Goal: Communication & Community: Answer question/provide support

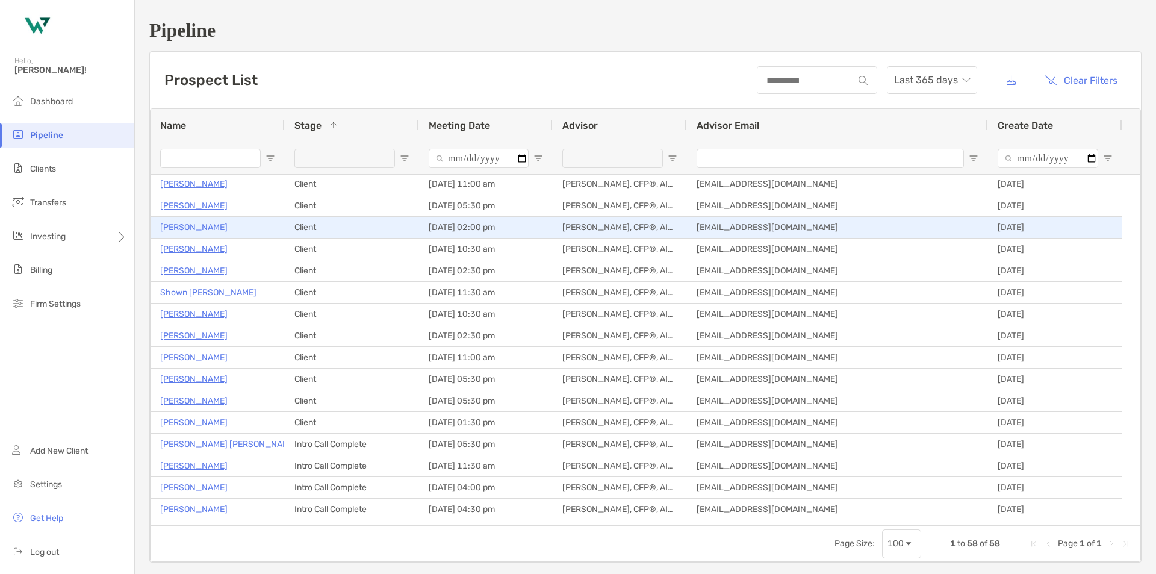
scroll to position [120, 0]
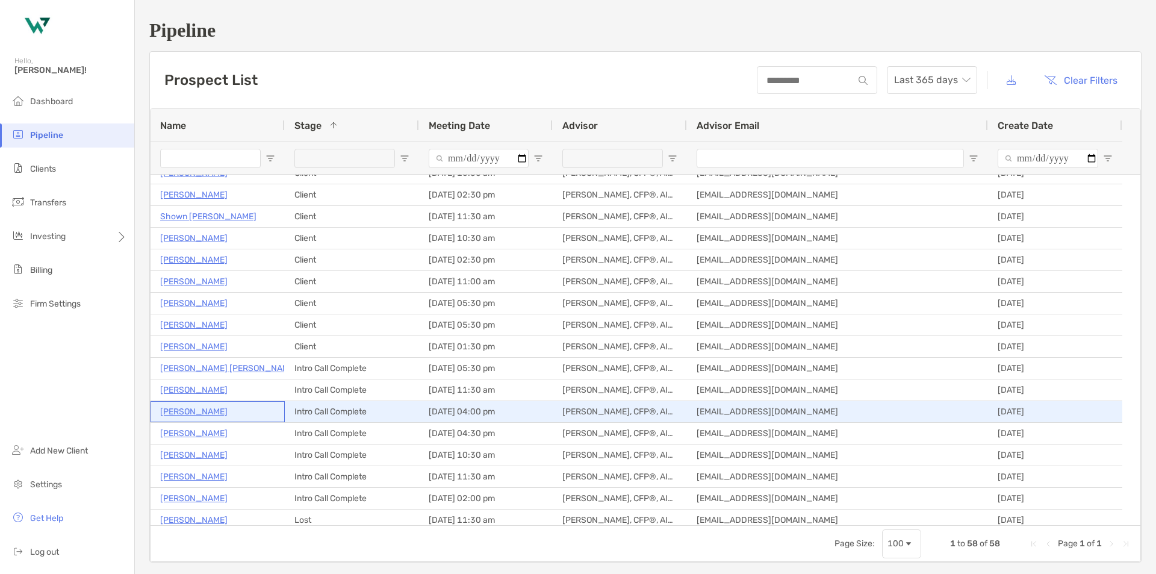
click at [211, 413] on p "[PERSON_NAME]" at bounding box center [193, 411] width 67 height 15
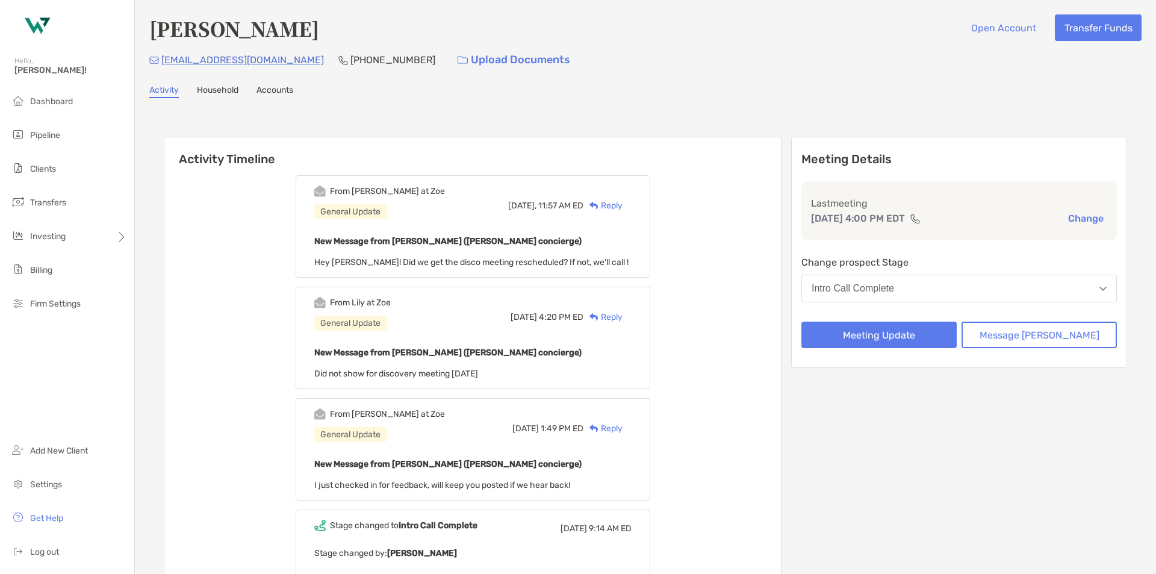
click at [623, 208] on div "Reply" at bounding box center [603, 205] width 39 height 13
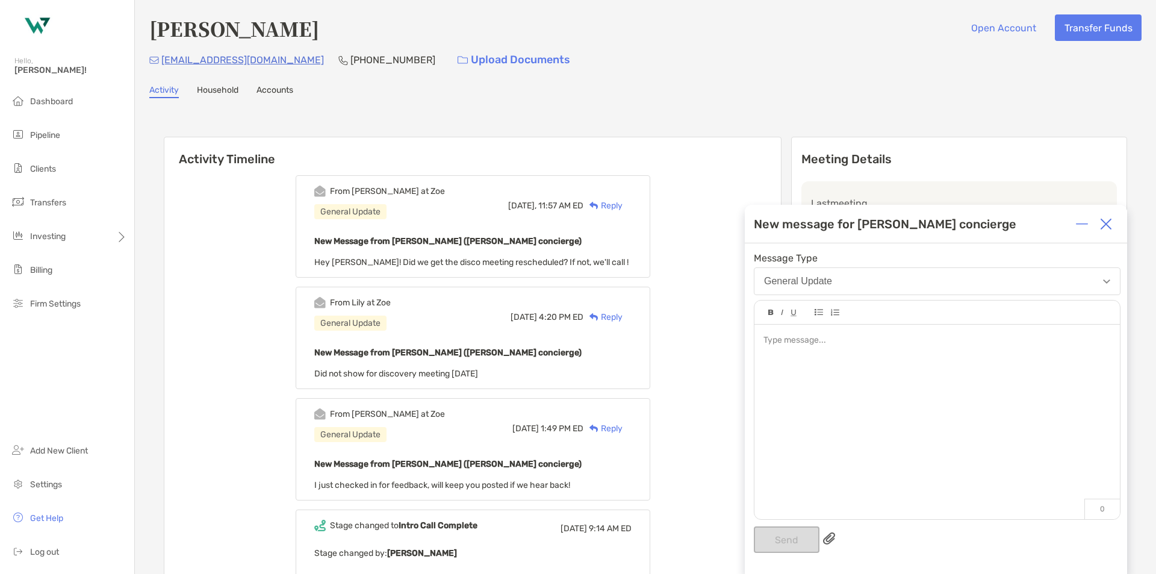
click at [836, 379] on div at bounding box center [938, 416] width 366 height 182
click at [797, 539] on button "Send" at bounding box center [787, 539] width 66 height 27
